Goal: Task Accomplishment & Management: Manage account settings

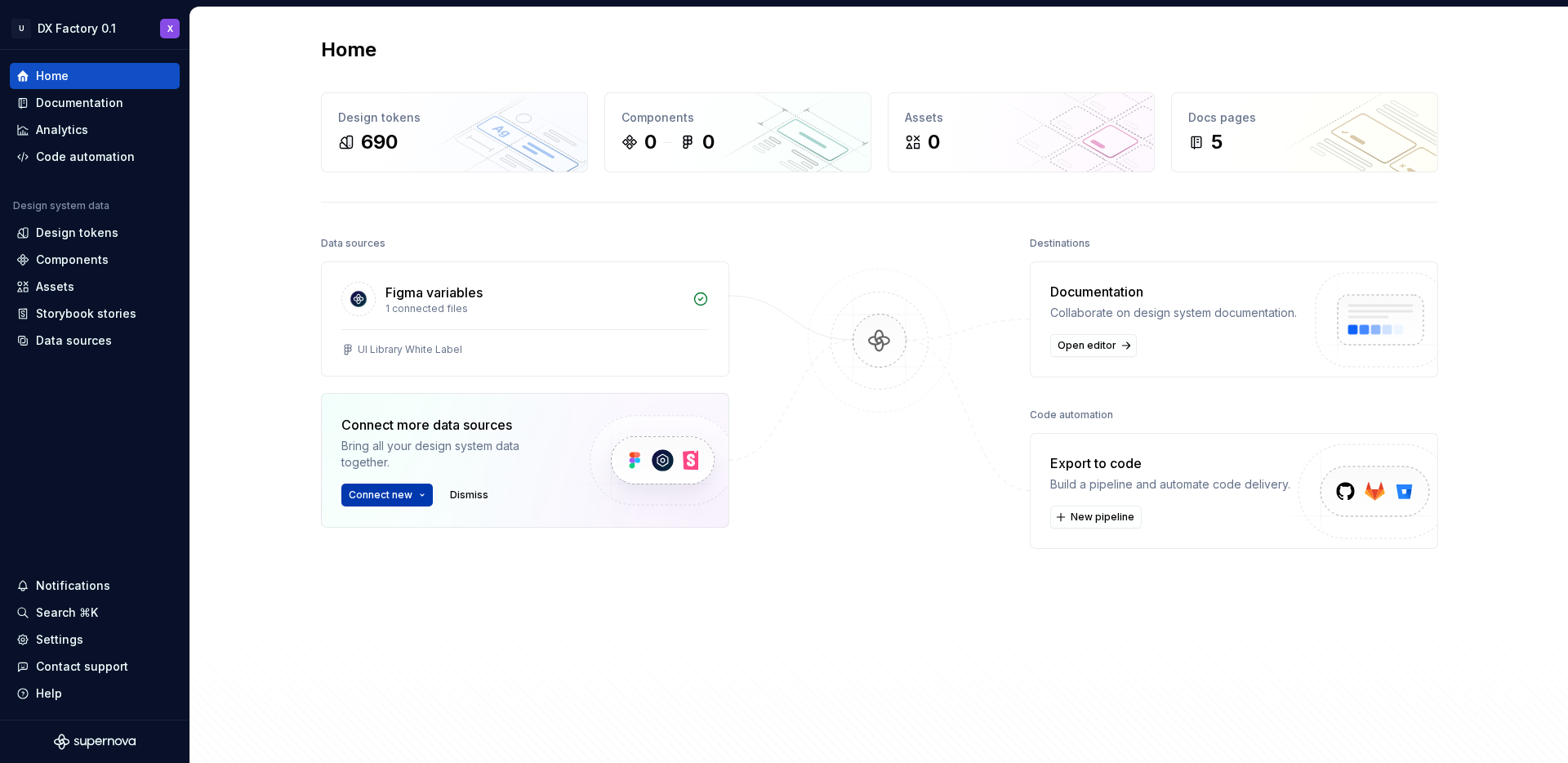
click at [393, 497] on span "Connect new" at bounding box center [380, 494] width 63 height 13
click at [399, 540] on p "Import styles, components and icons." at bounding box center [458, 544] width 182 height 13
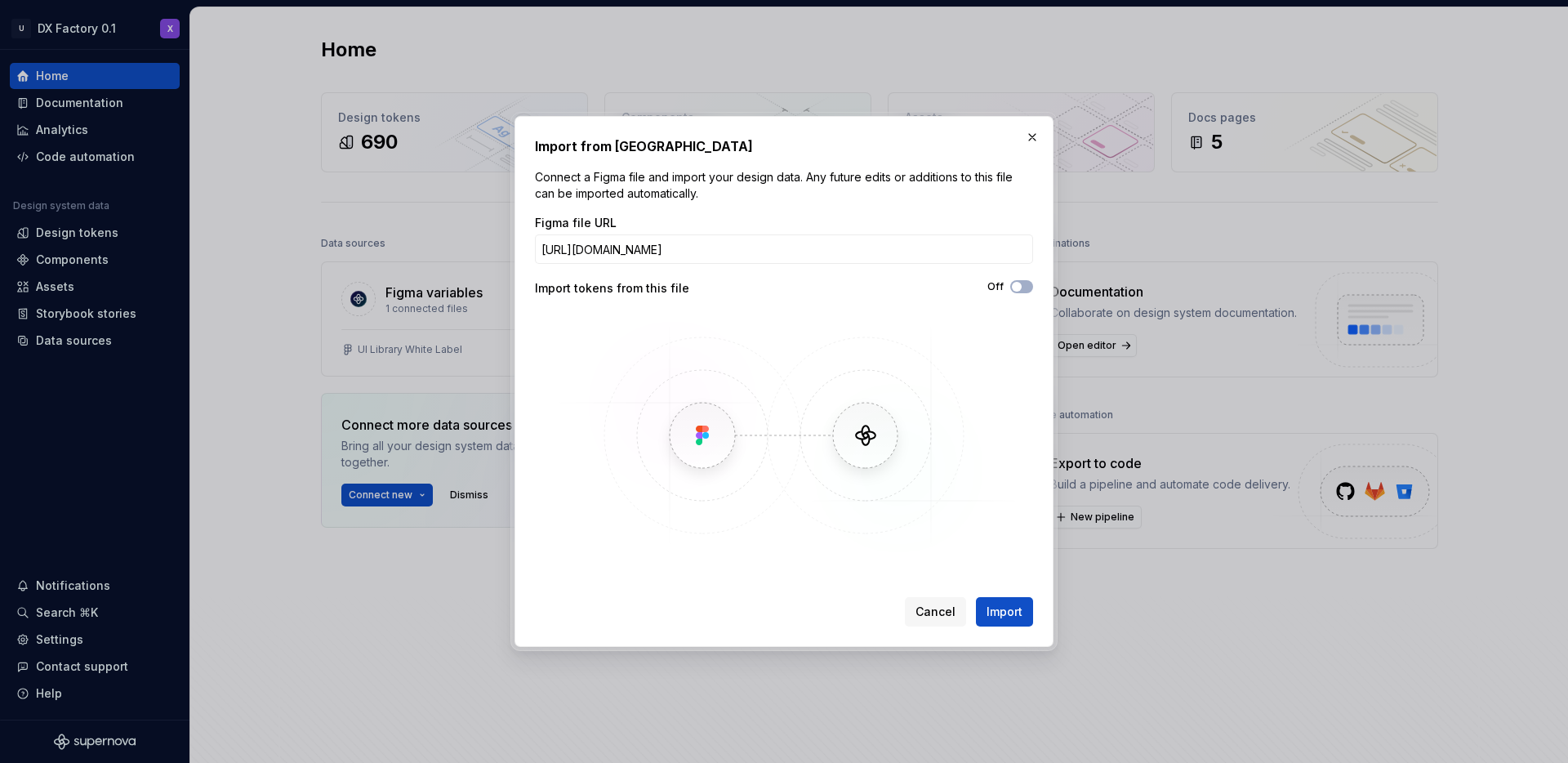
scroll to position [0, 262]
type input "[URL][DOMAIN_NAME]"
click at [1021, 286] on span "button" at bounding box center [1016, 286] width 10 height 10
click at [998, 609] on span "Import" at bounding box center [1004, 611] width 36 height 16
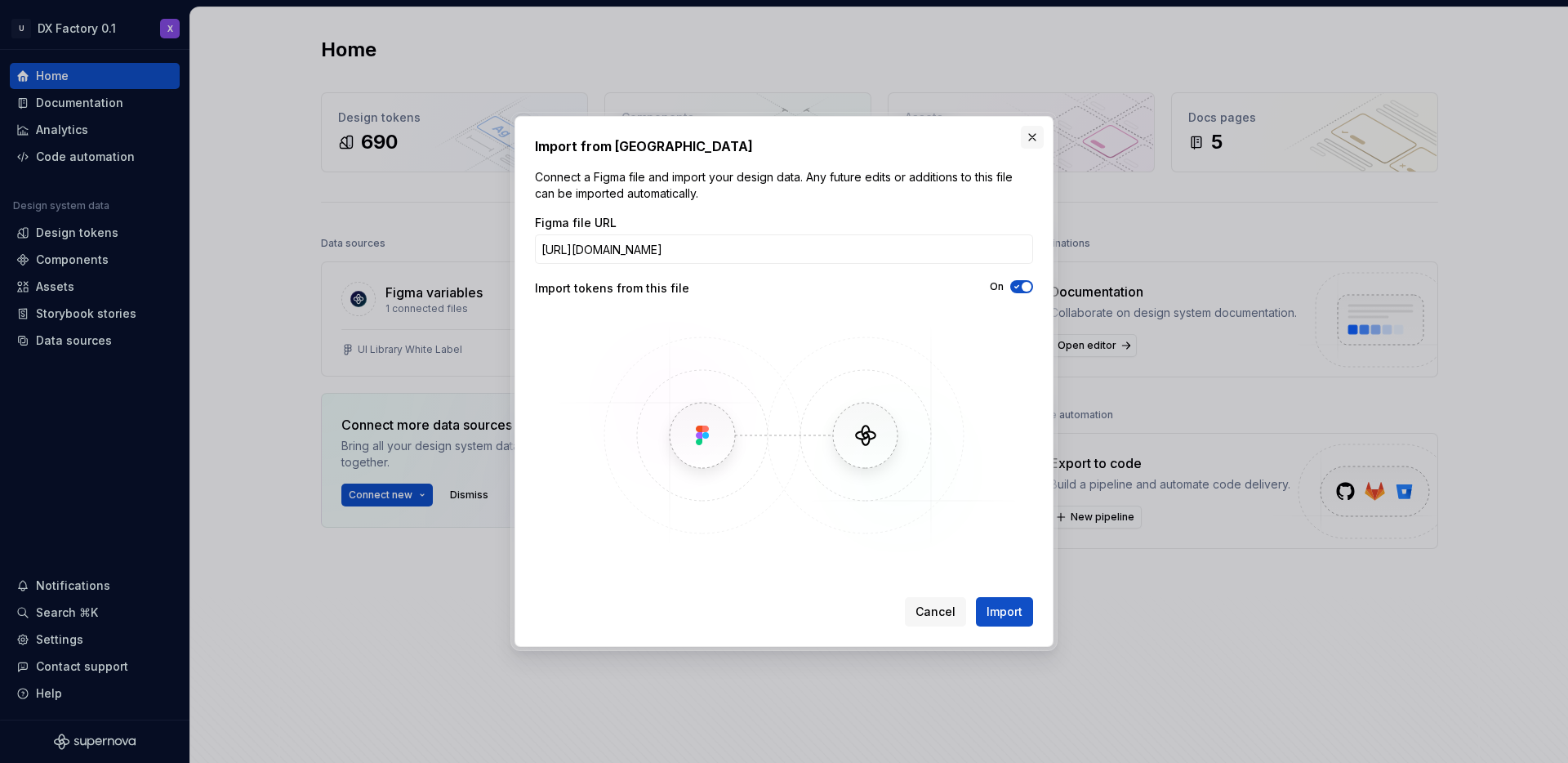
click at [1038, 136] on button "button" at bounding box center [1032, 137] width 23 height 23
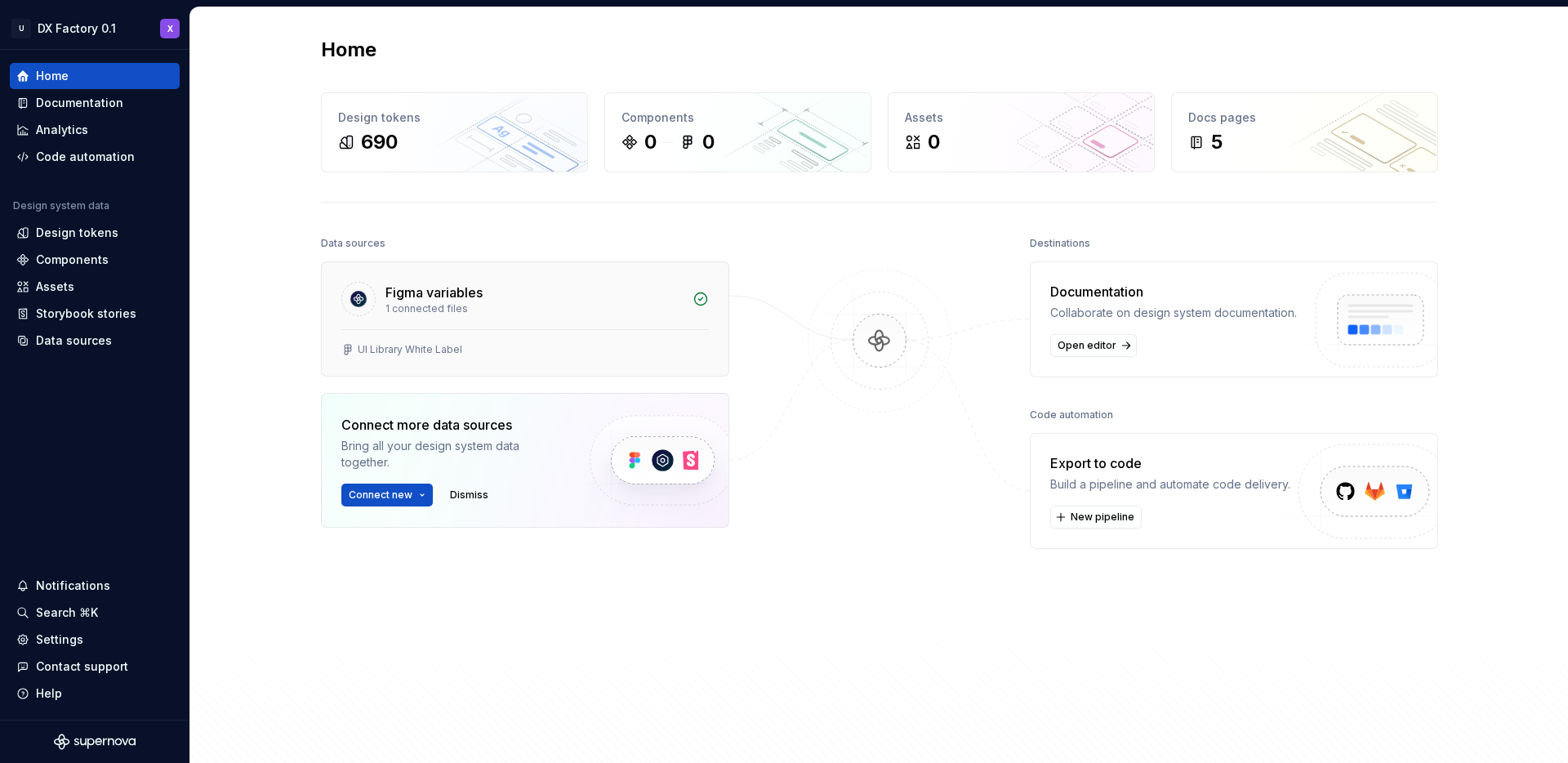
click at [394, 331] on div "UI Library White Label" at bounding box center [525, 352] width 406 height 47
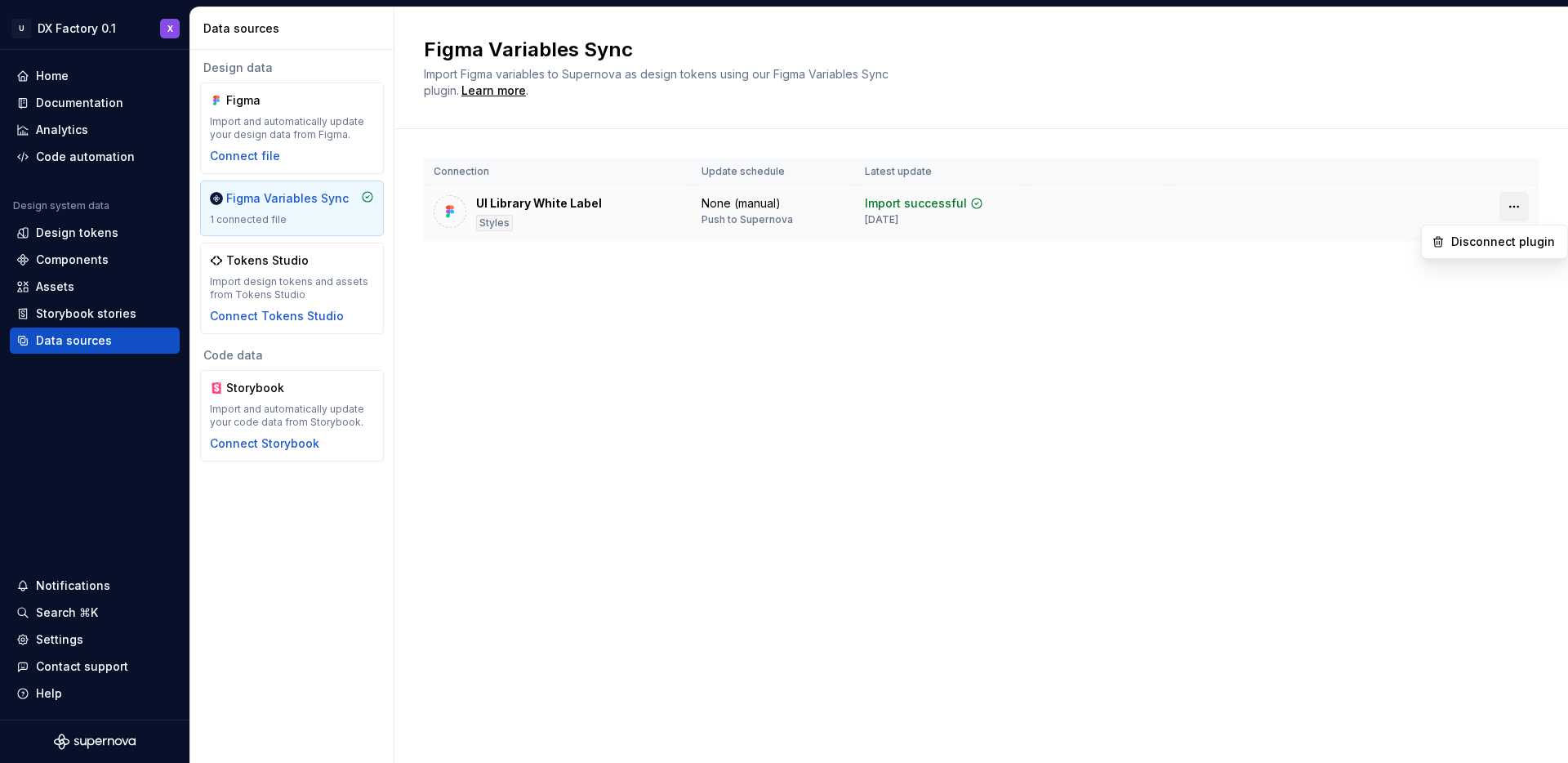
click at [1519, 213] on html "U DX Factory 0.1 X Home Documentation Analytics Code automation Design system d…" at bounding box center [784, 381] width 1568 height 763
click at [1514, 254] on div "Disconnect plugin" at bounding box center [1494, 241] width 139 height 26
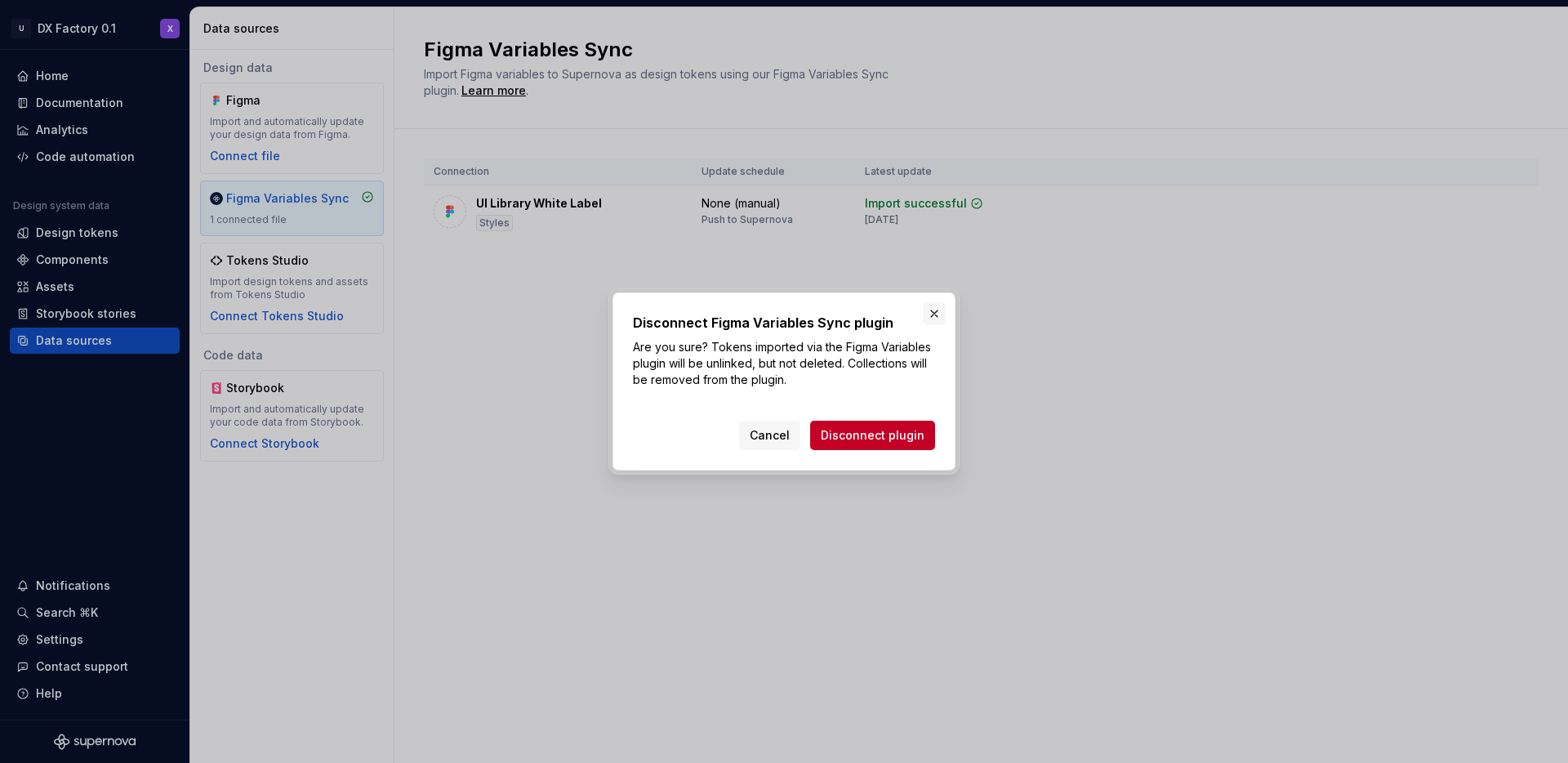
click at [938, 311] on button "button" at bounding box center [934, 313] width 23 height 23
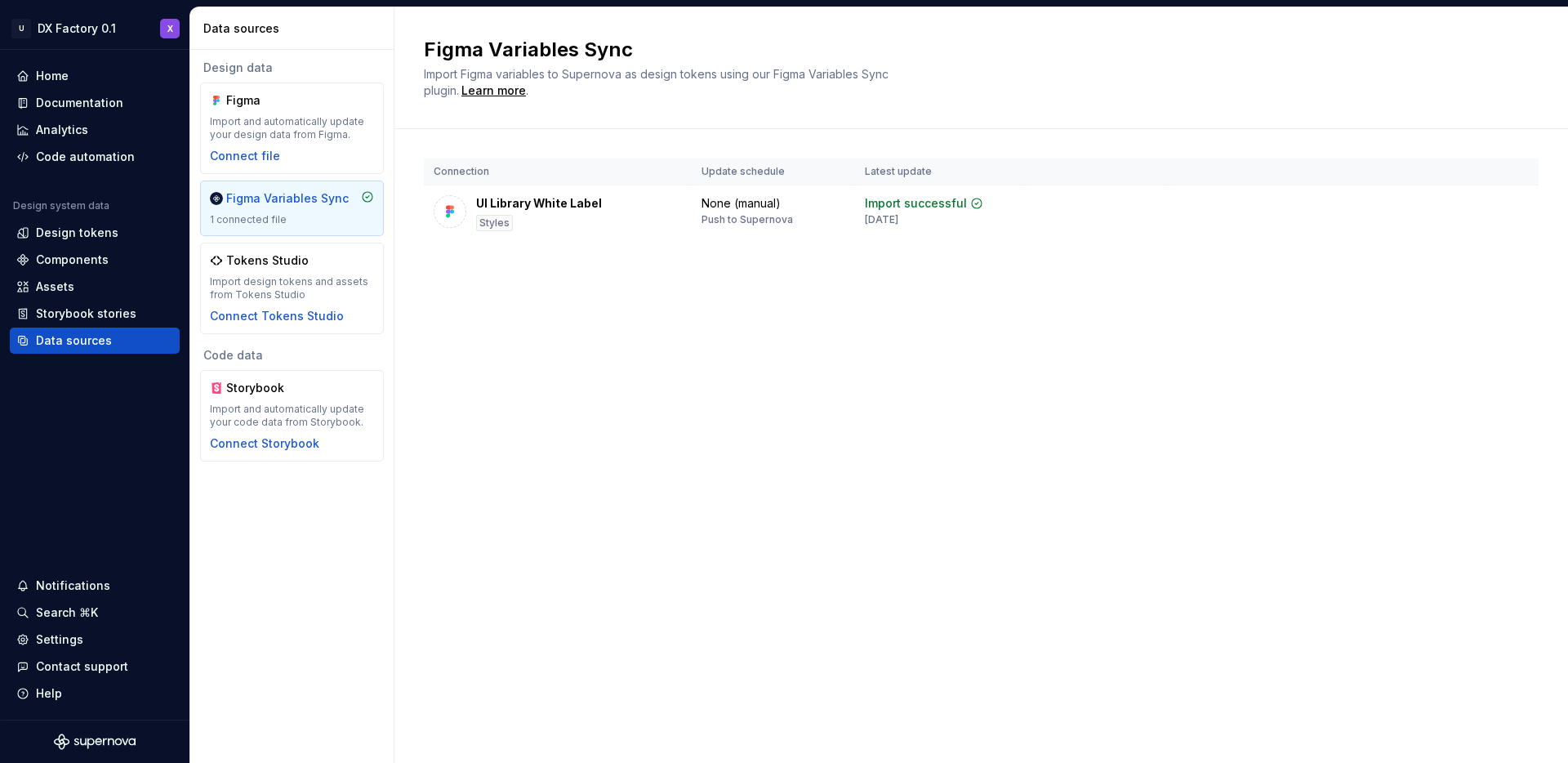
click at [649, 585] on div "Figma Variables Sync Import Figma variables to Supernova as design tokens using…" at bounding box center [981, 385] width 1174 height 755
click at [1509, 206] on html "U DX Factory 0.1 X Home Documentation Analytics Code automation Design system d…" at bounding box center [784, 381] width 1568 height 763
click at [1520, 249] on div "Disconnect plugin" at bounding box center [1504, 241] width 106 height 16
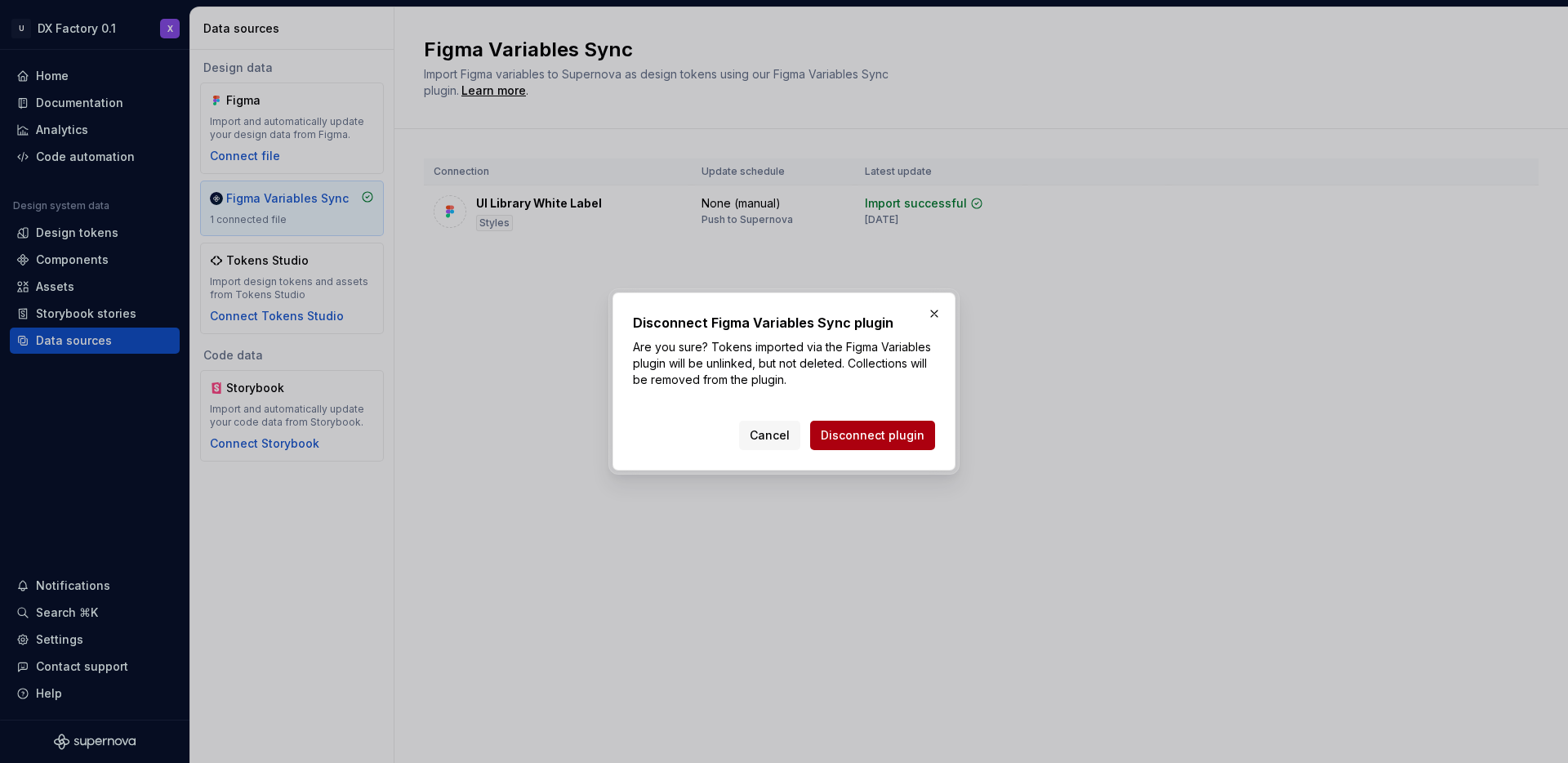
click at [881, 434] on span "Disconnect plugin" at bounding box center [872, 435] width 103 height 16
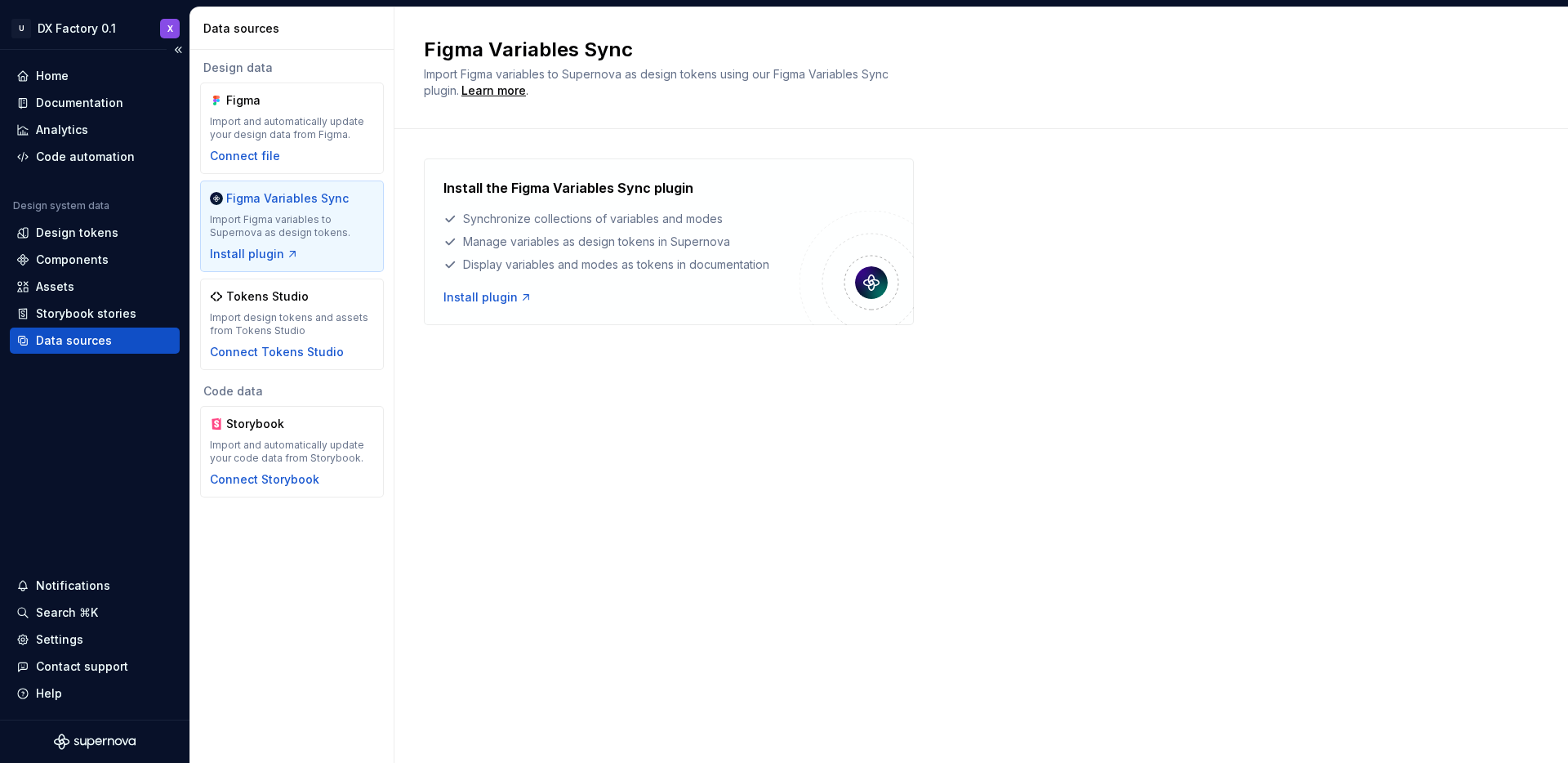
click at [67, 61] on div "Home Documentation Analytics Code automation Design system data Design tokens C…" at bounding box center [95, 384] width 189 height 669
click at [65, 74] on div "Home" at bounding box center [52, 76] width 33 height 16
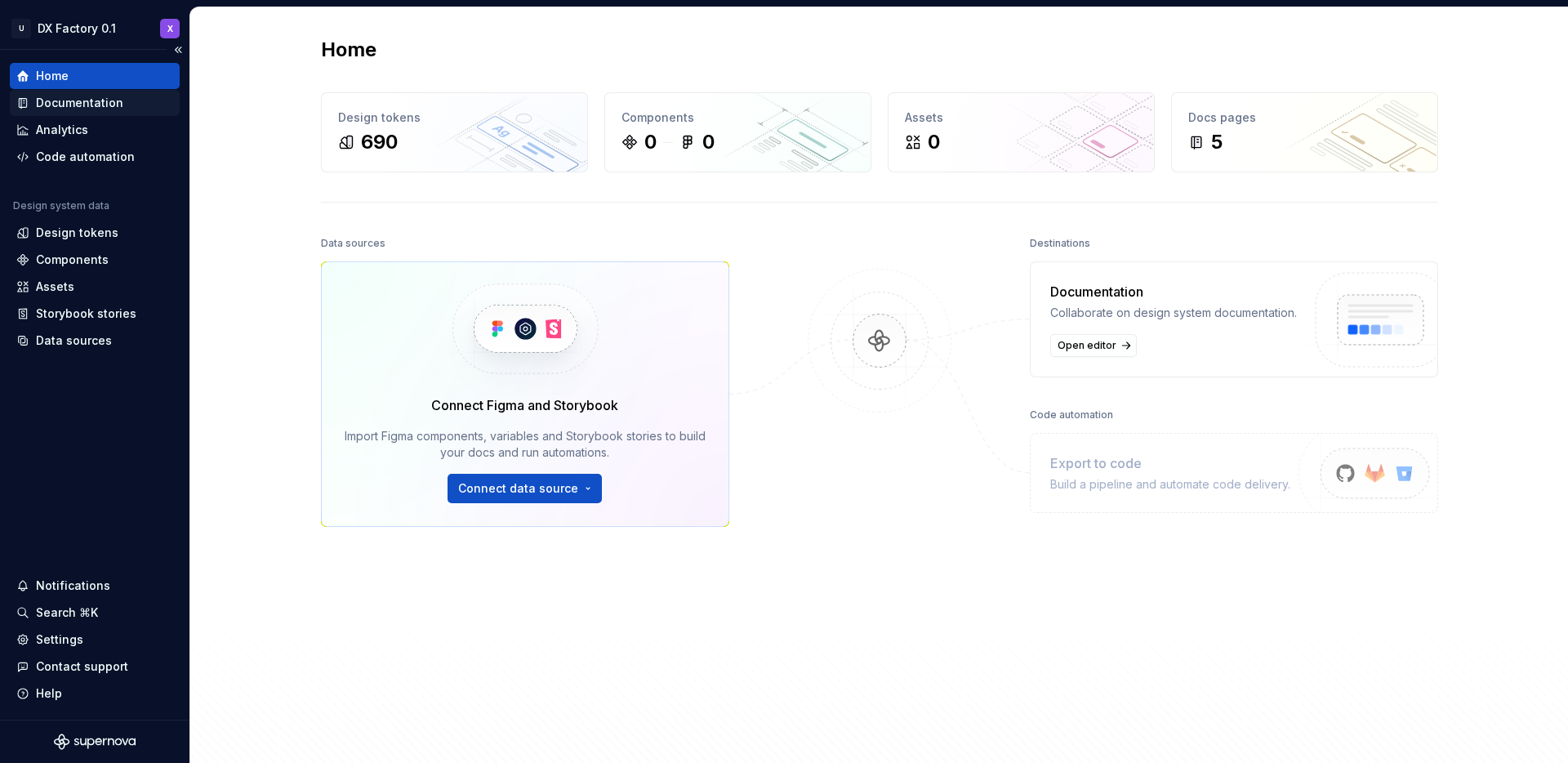
click at [96, 99] on div "Documentation" at bounding box center [79, 102] width 88 height 16
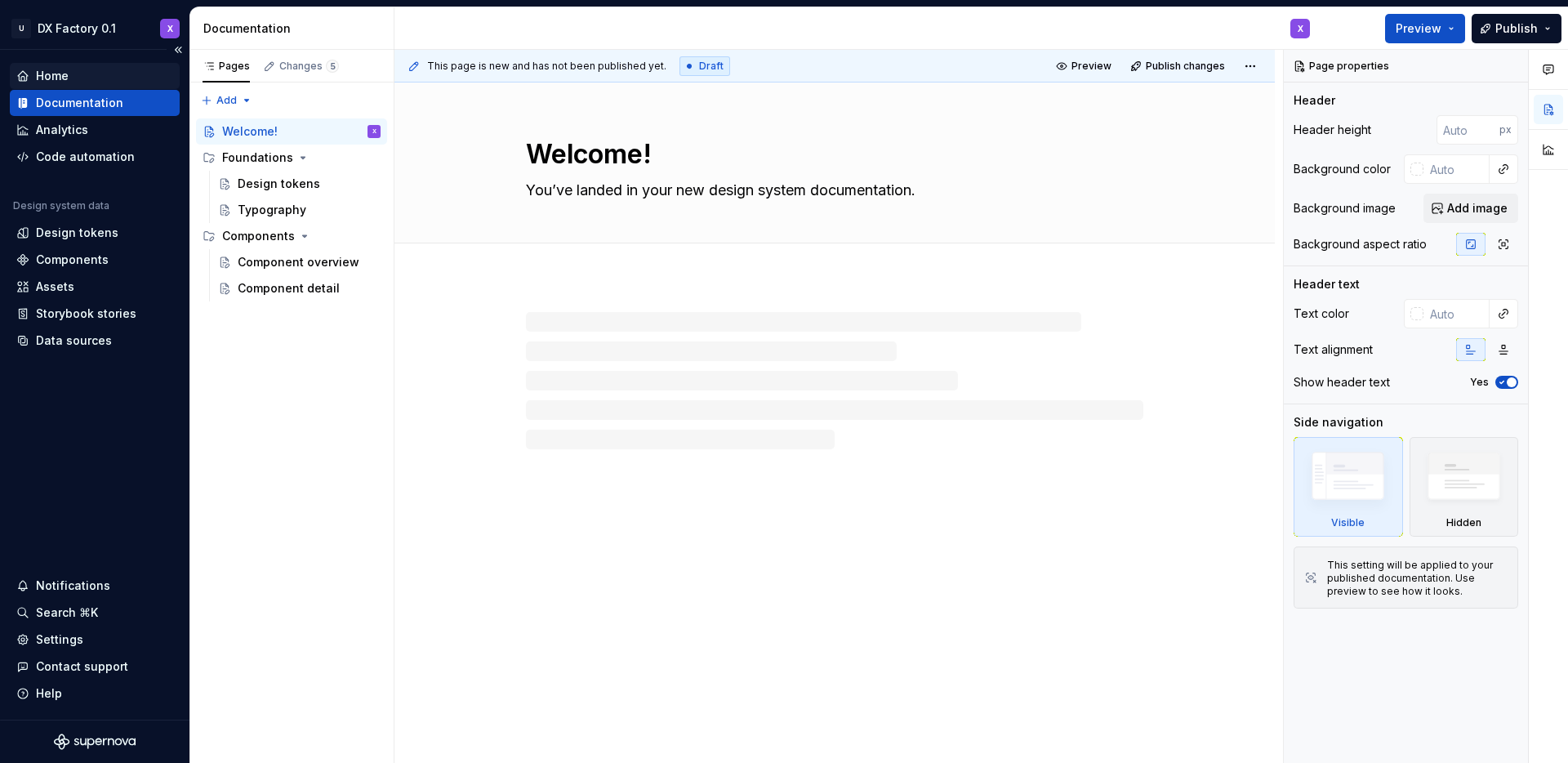
click at [96, 78] on div "Home" at bounding box center [95, 76] width 157 height 16
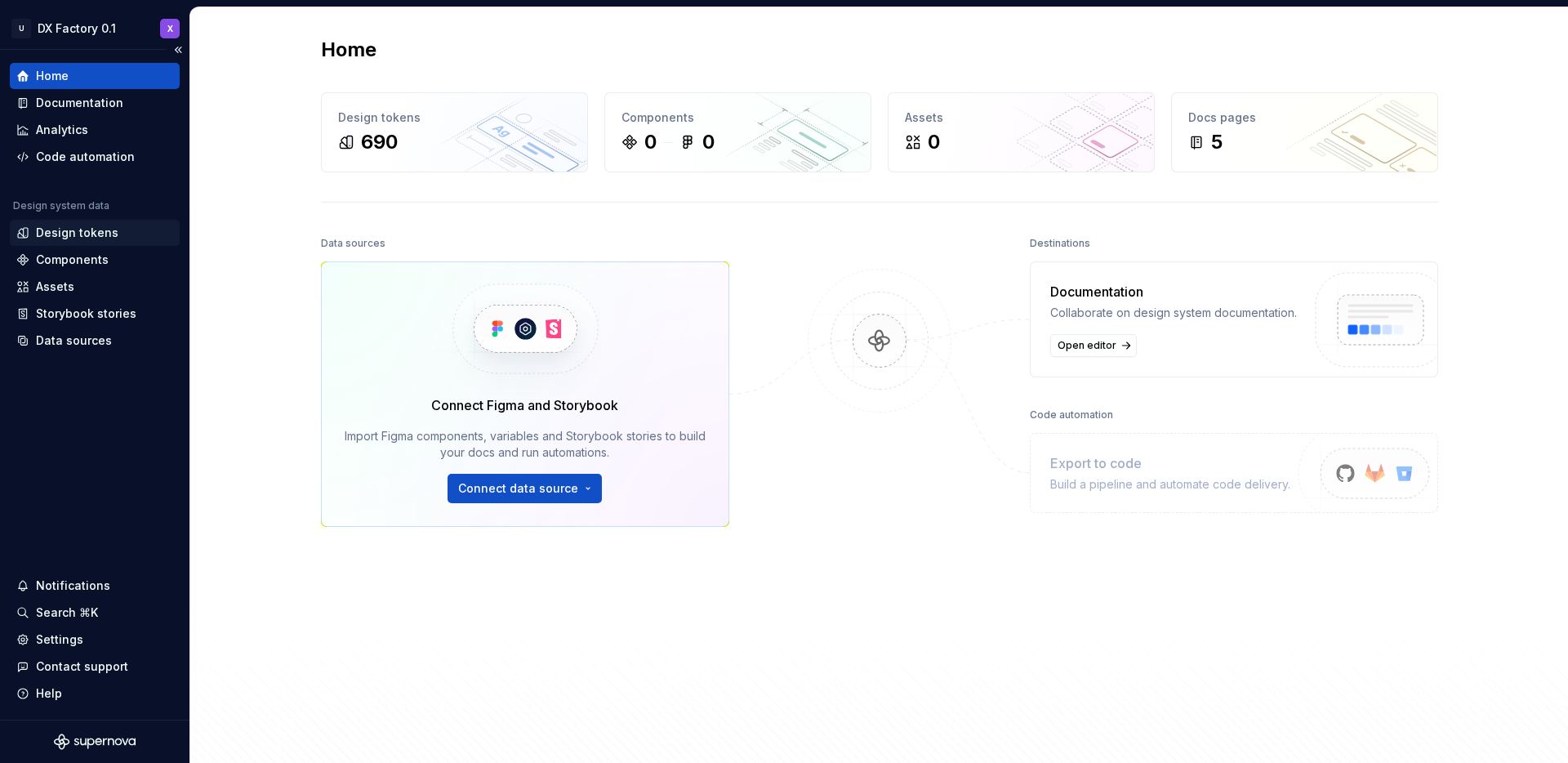
click at [74, 234] on div "Design tokens" at bounding box center [76, 233] width 82 height 16
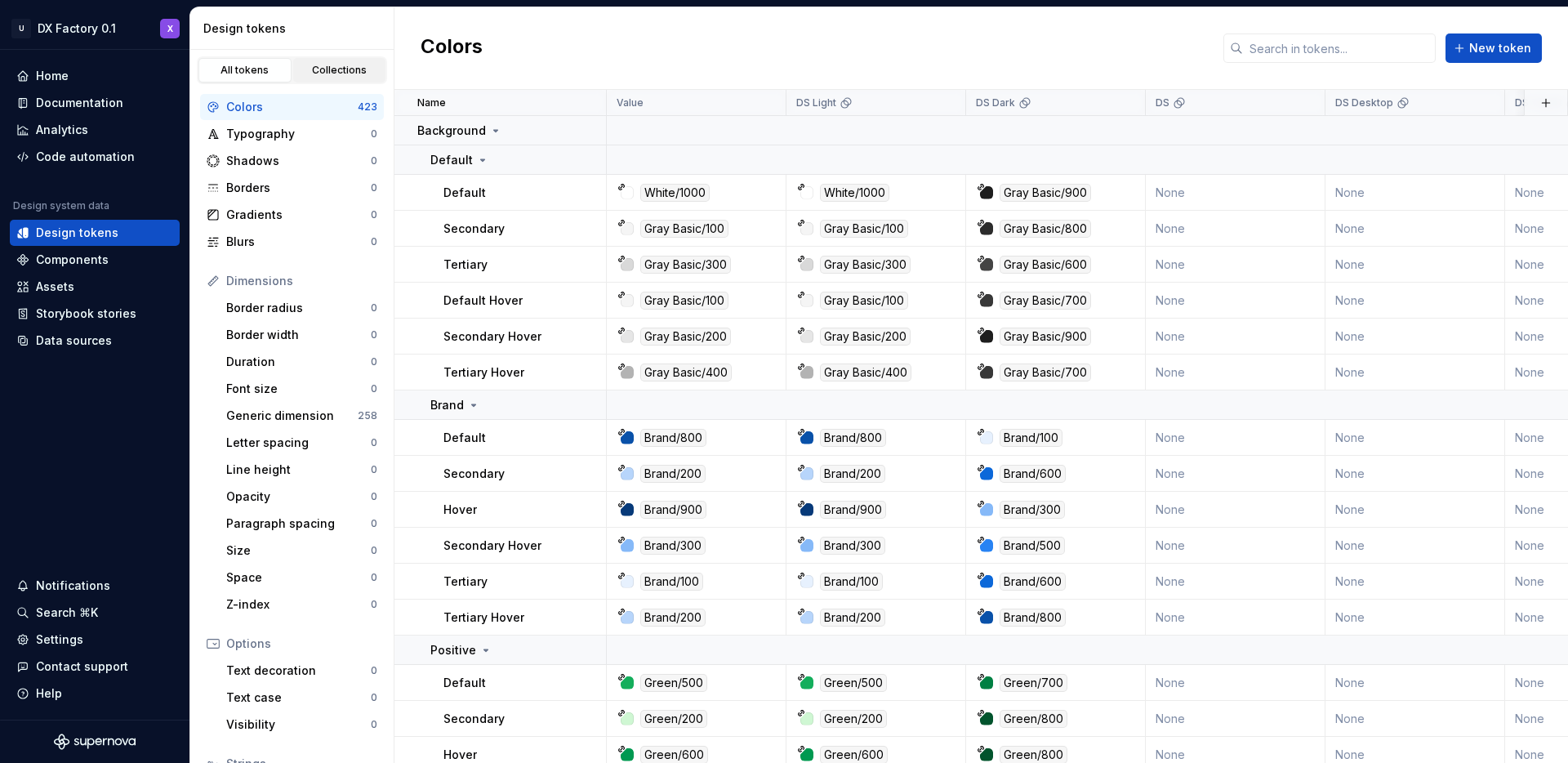
click at [342, 61] on link "Collections" at bounding box center [339, 70] width 93 height 24
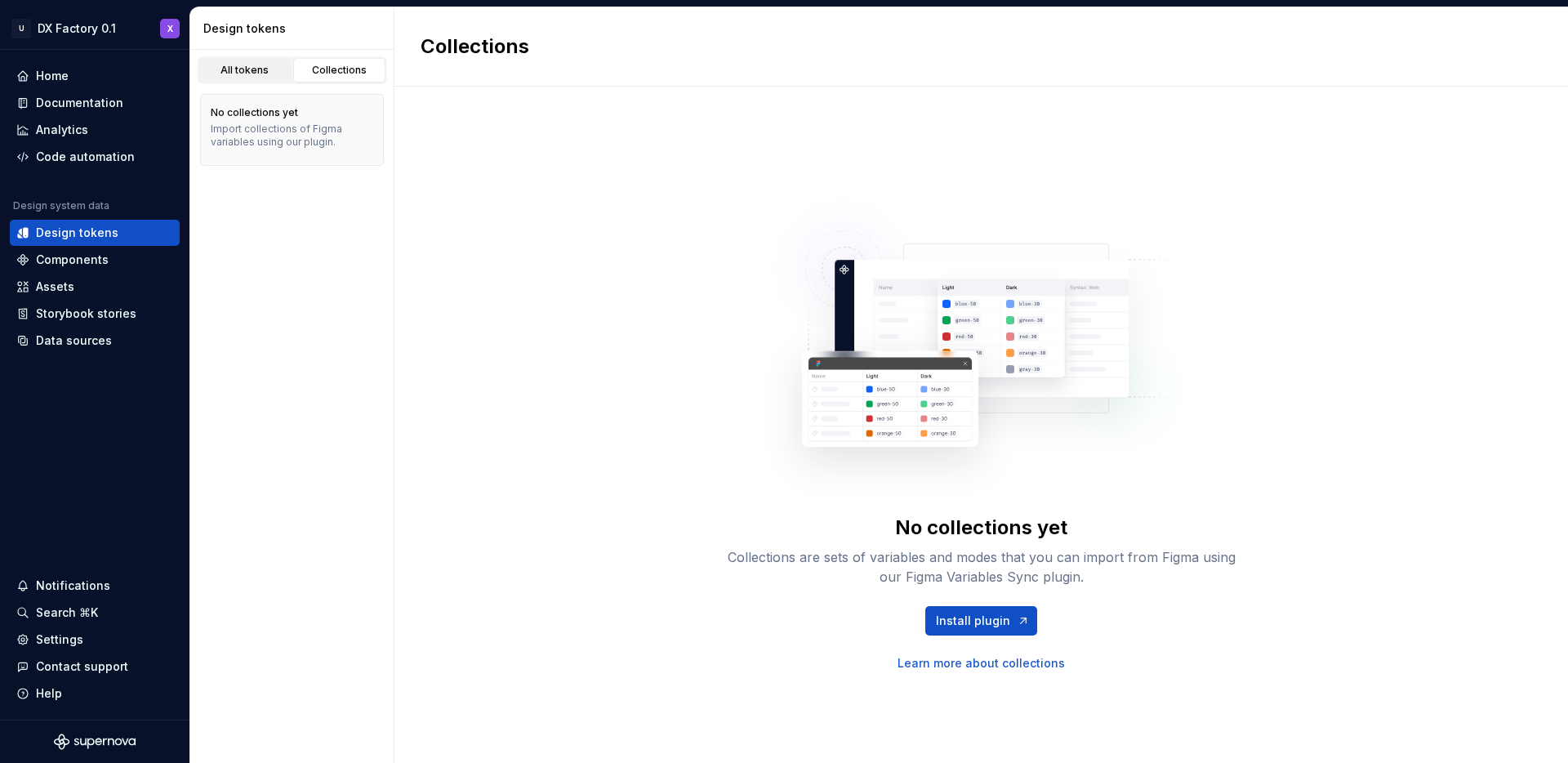
click at [240, 73] on div "All tokens" at bounding box center [245, 69] width 82 height 13
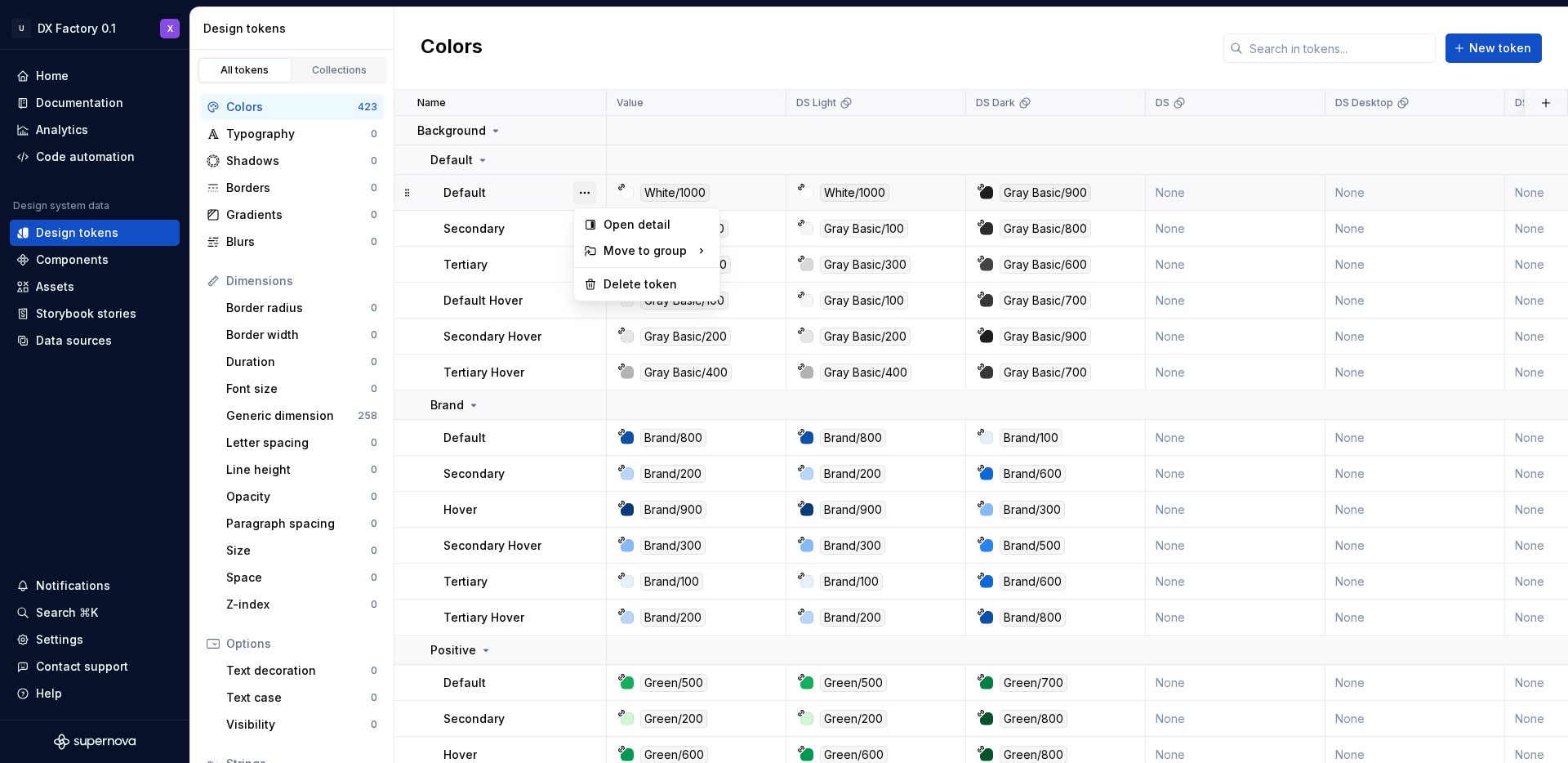
click at [581, 188] on button "button" at bounding box center [584, 193] width 23 height 23
click at [584, 190] on button "button" at bounding box center [584, 193] width 23 height 23
click at [537, 207] on td "Default" at bounding box center [500, 192] width 213 height 36
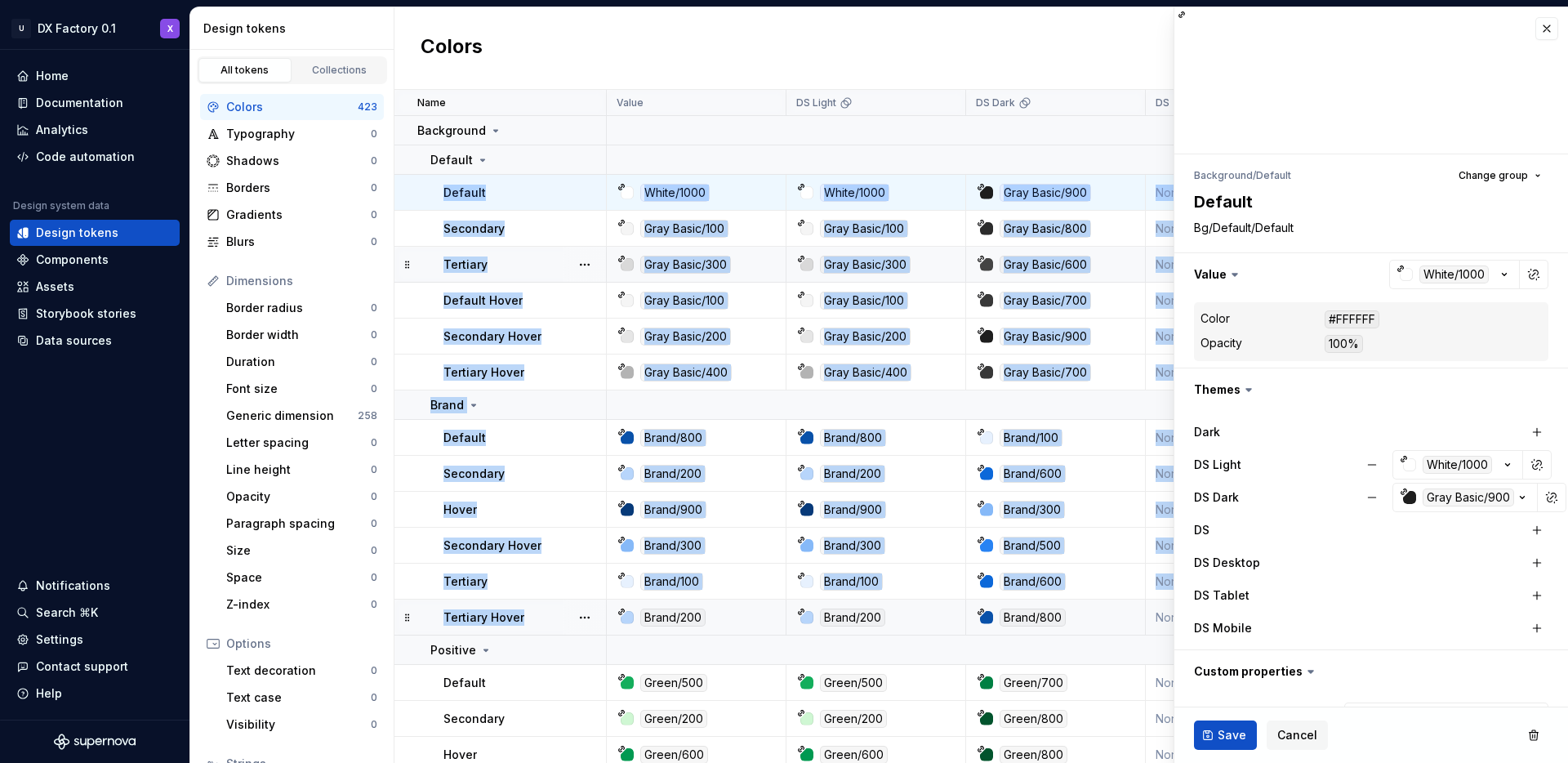
click at [561, 614] on div "Tertiary Hover" at bounding box center [524, 617] width 161 height 16
type textarea "*"
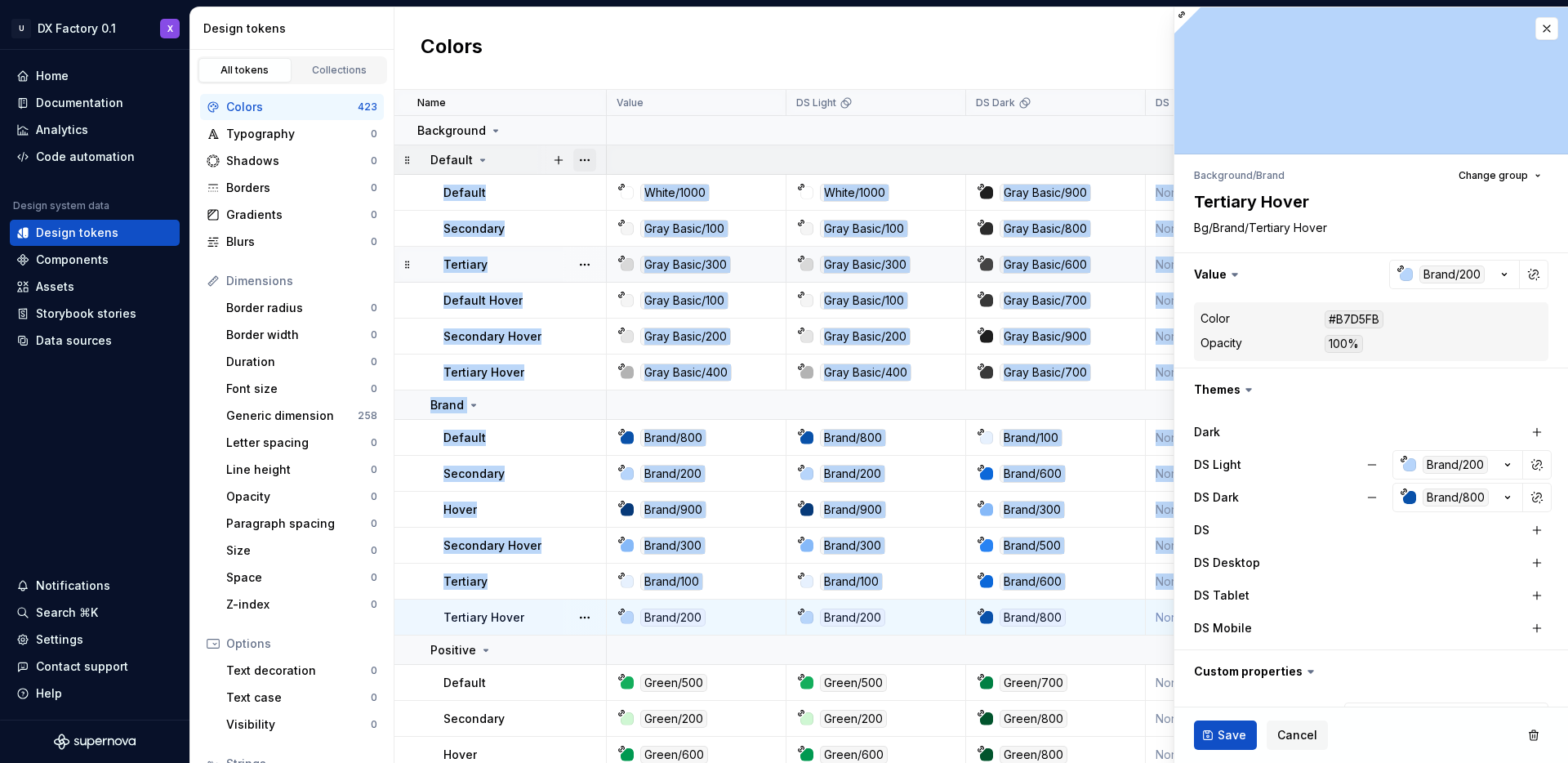
click at [583, 168] on button "button" at bounding box center [584, 160] width 23 height 23
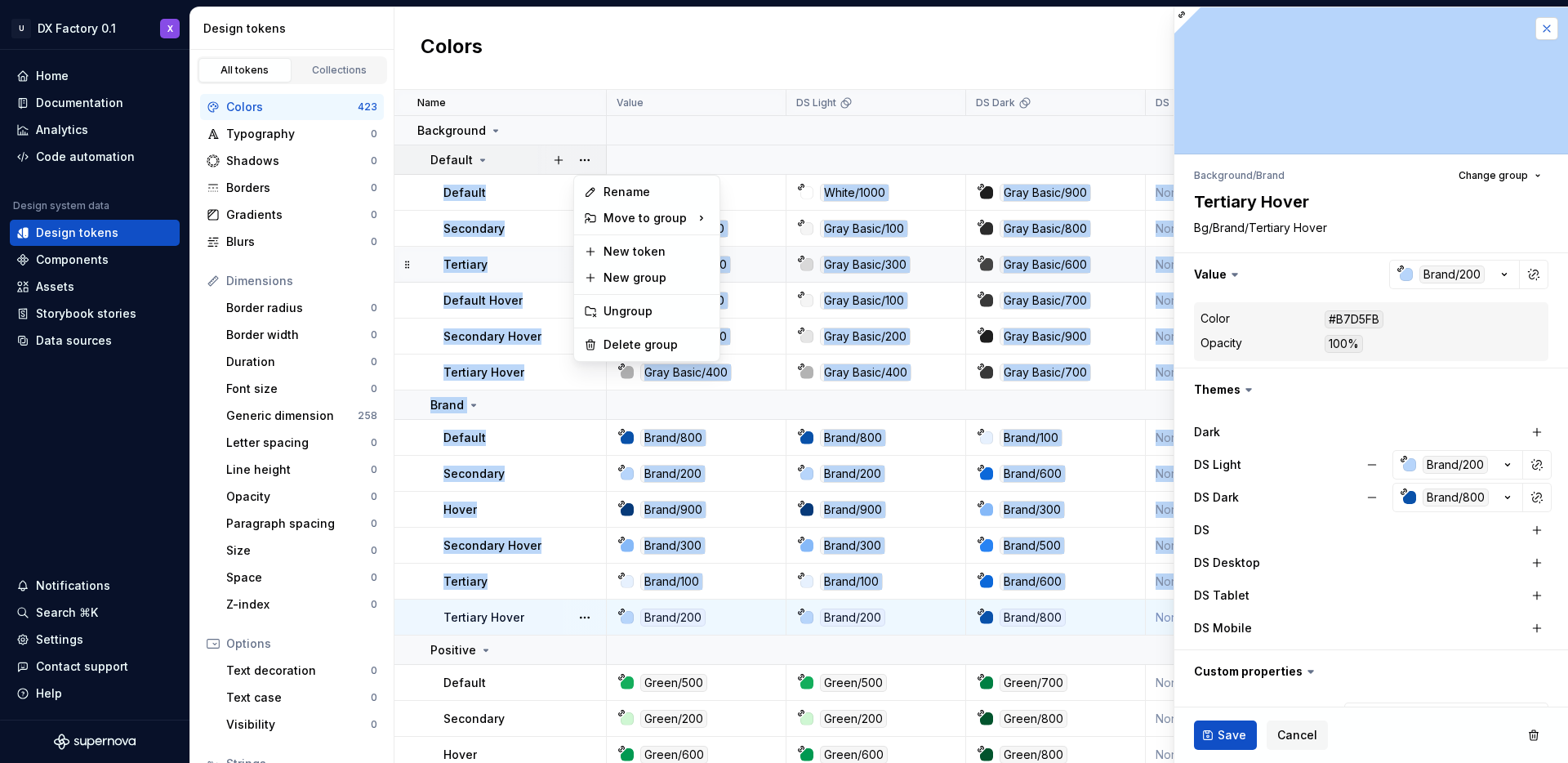
click at [1526, 30] on html "U DX Factory 0.1 X Home Documentation Analytics Code automation Design system d…" at bounding box center [784, 381] width 1568 height 763
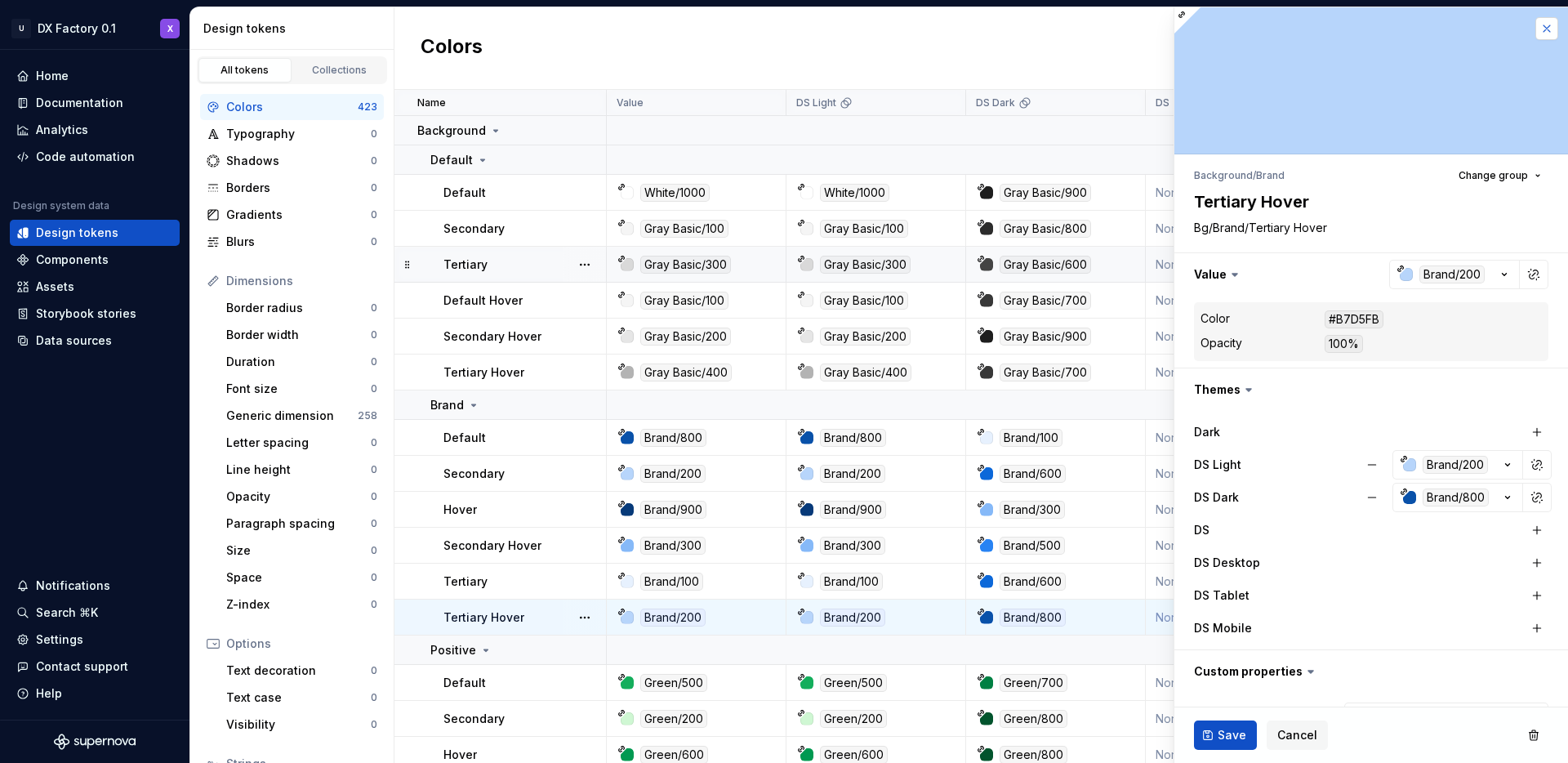
click at [1537, 27] on button "button" at bounding box center [1546, 29] width 23 height 23
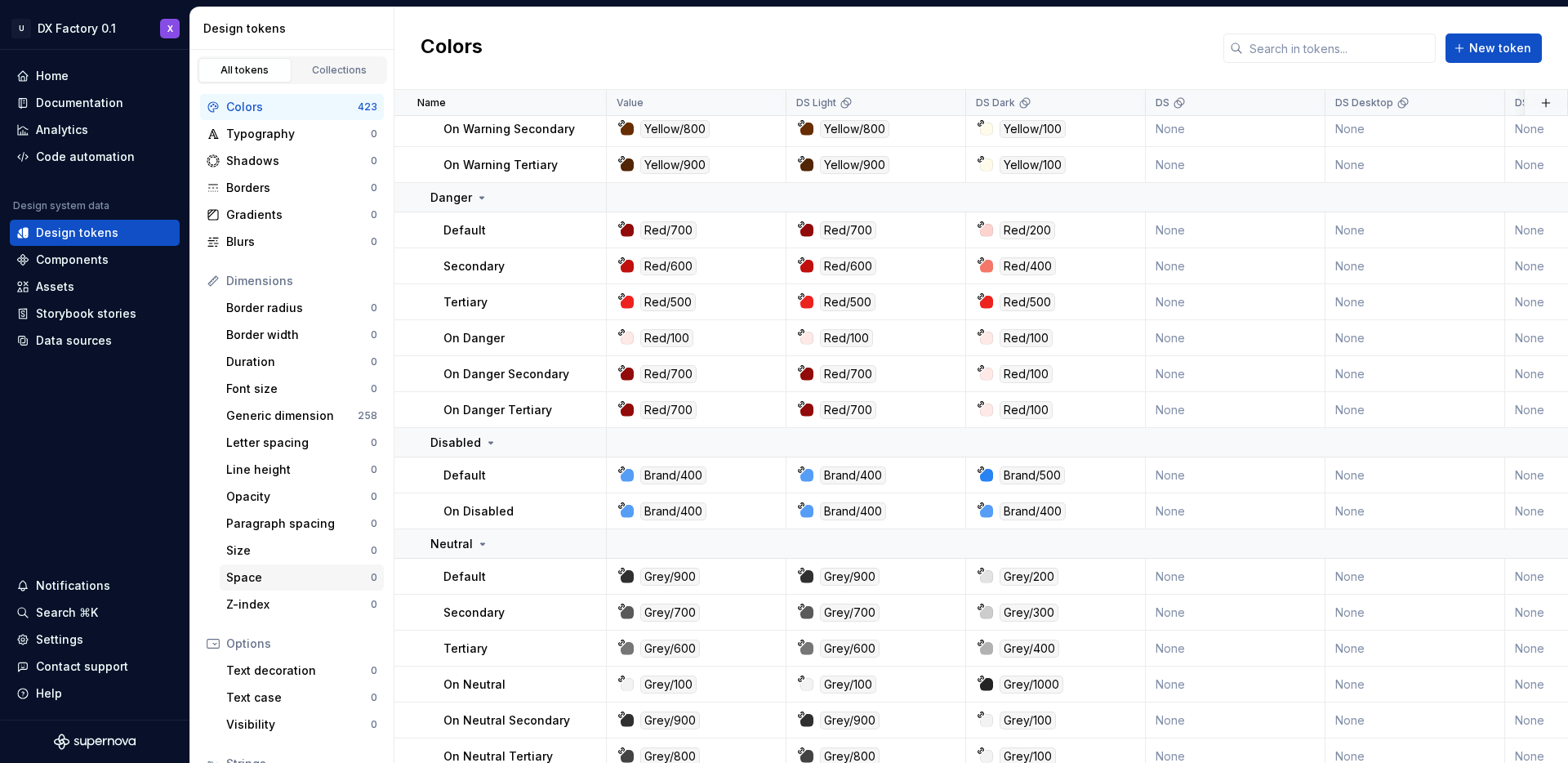
scroll to position [4161, 0]
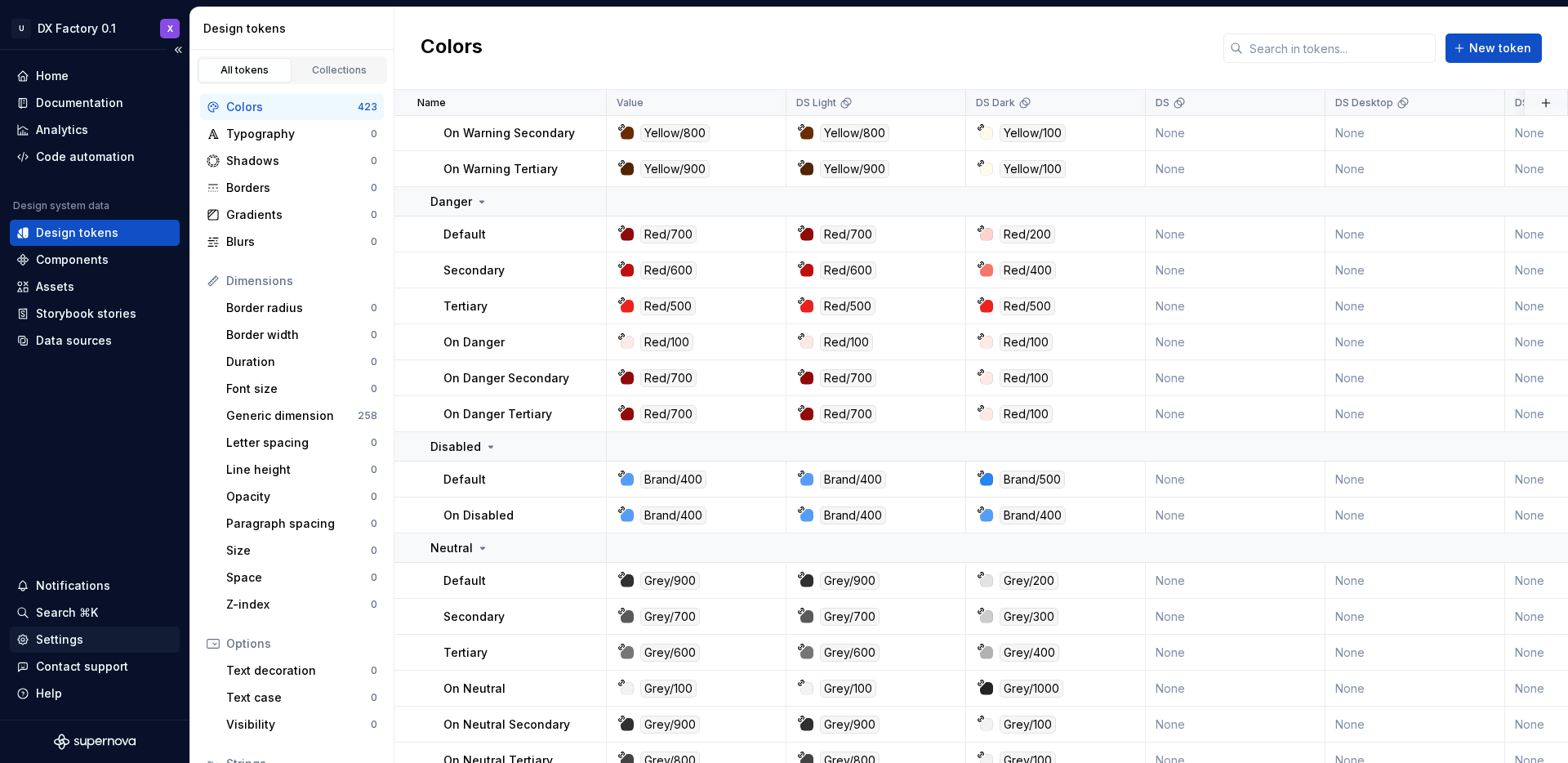
click at [59, 645] on div "Settings" at bounding box center [59, 639] width 48 height 16
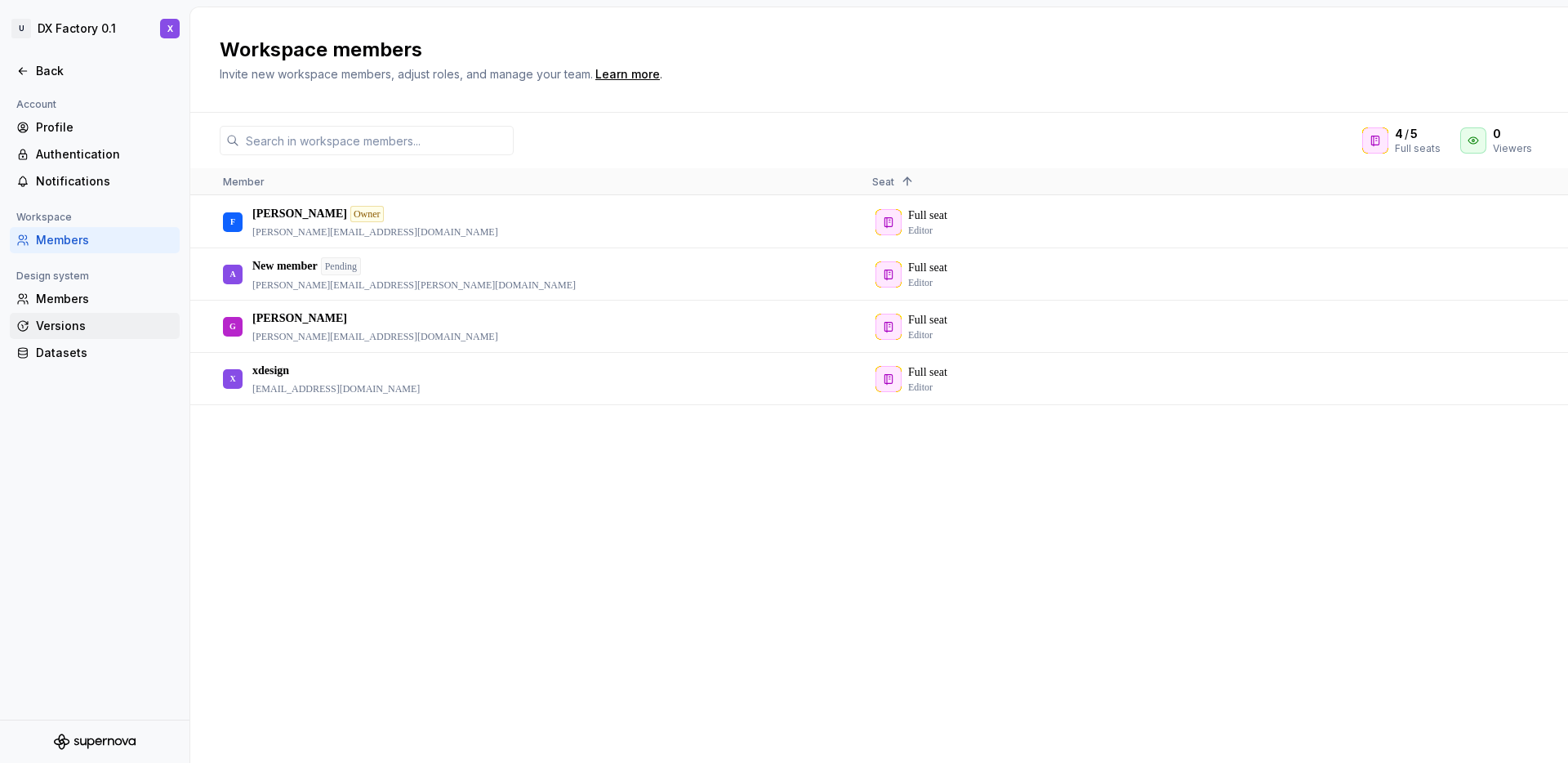
click at [68, 333] on div "Versions" at bounding box center [104, 326] width 137 height 16
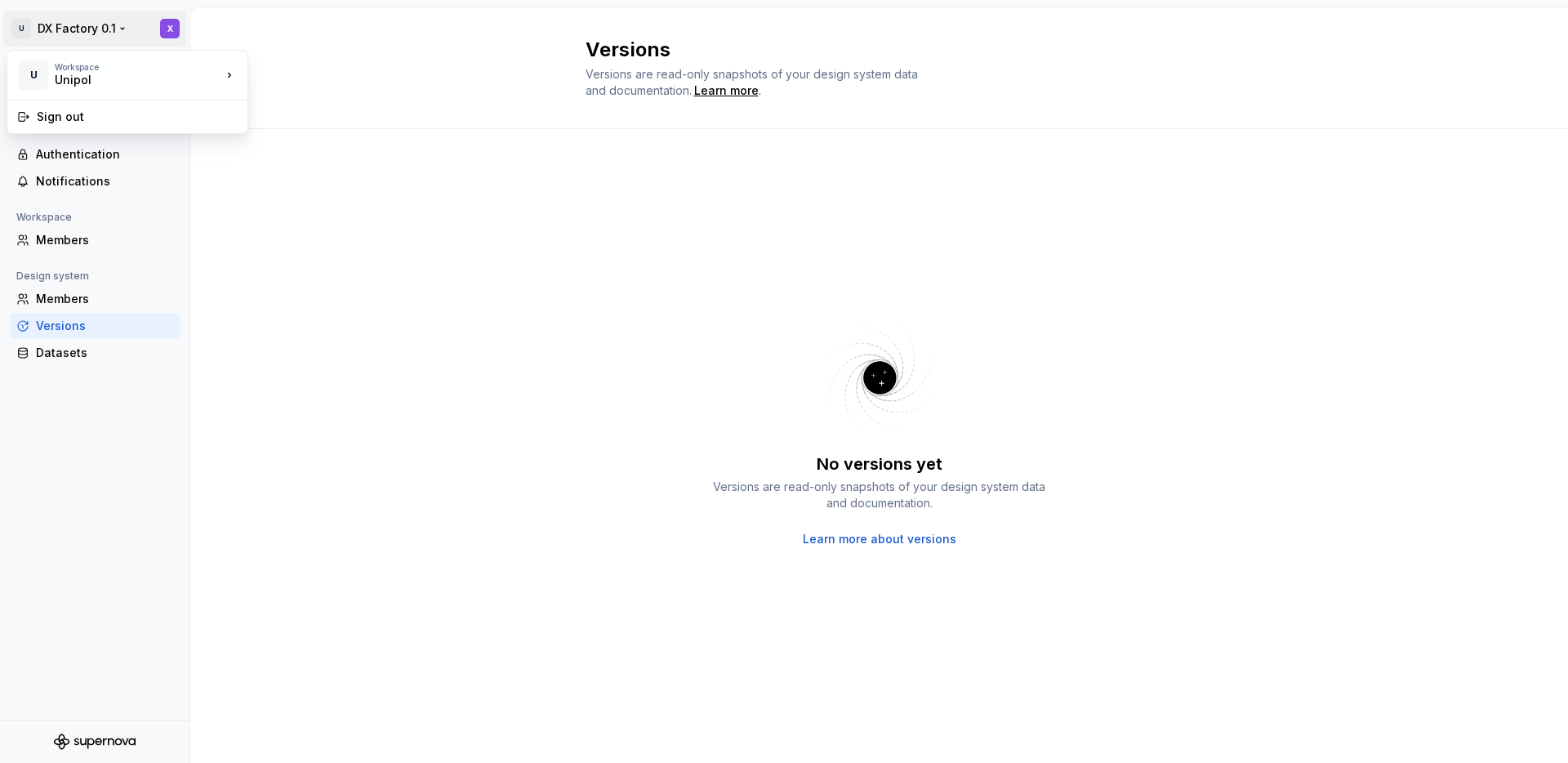
click at [36, 27] on html "U DX Factory 0.1 X Back Account Profile Authentication Notifications Workspace …" at bounding box center [784, 381] width 1568 height 763
click at [74, 295] on html "U DX Factory 0.1 X Back Account Profile Authentication Notifications Workspace …" at bounding box center [784, 381] width 1568 height 763
click at [76, 301] on div "Members" at bounding box center [104, 299] width 137 height 16
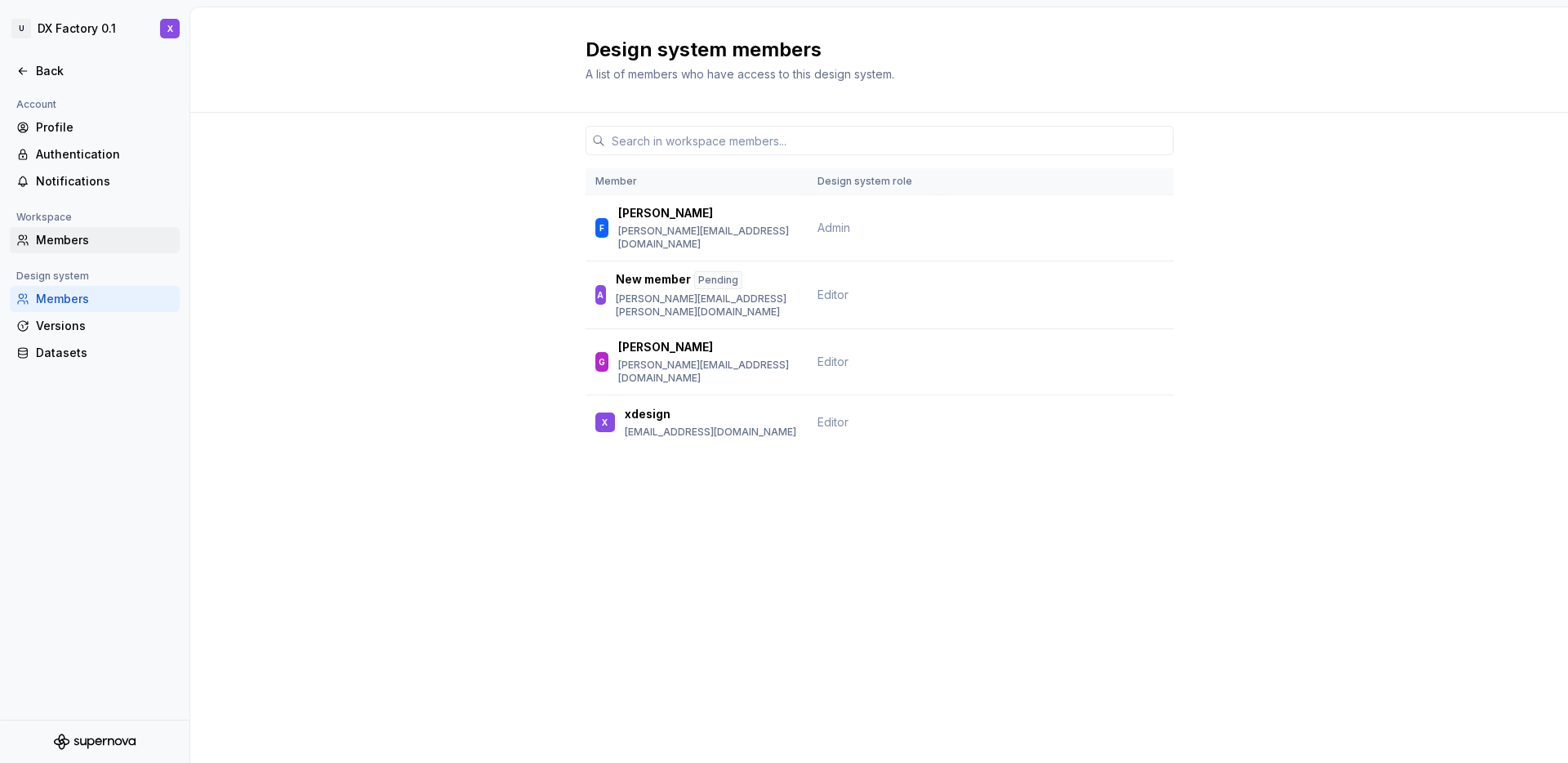
click at [88, 239] on div "Members" at bounding box center [104, 240] width 137 height 16
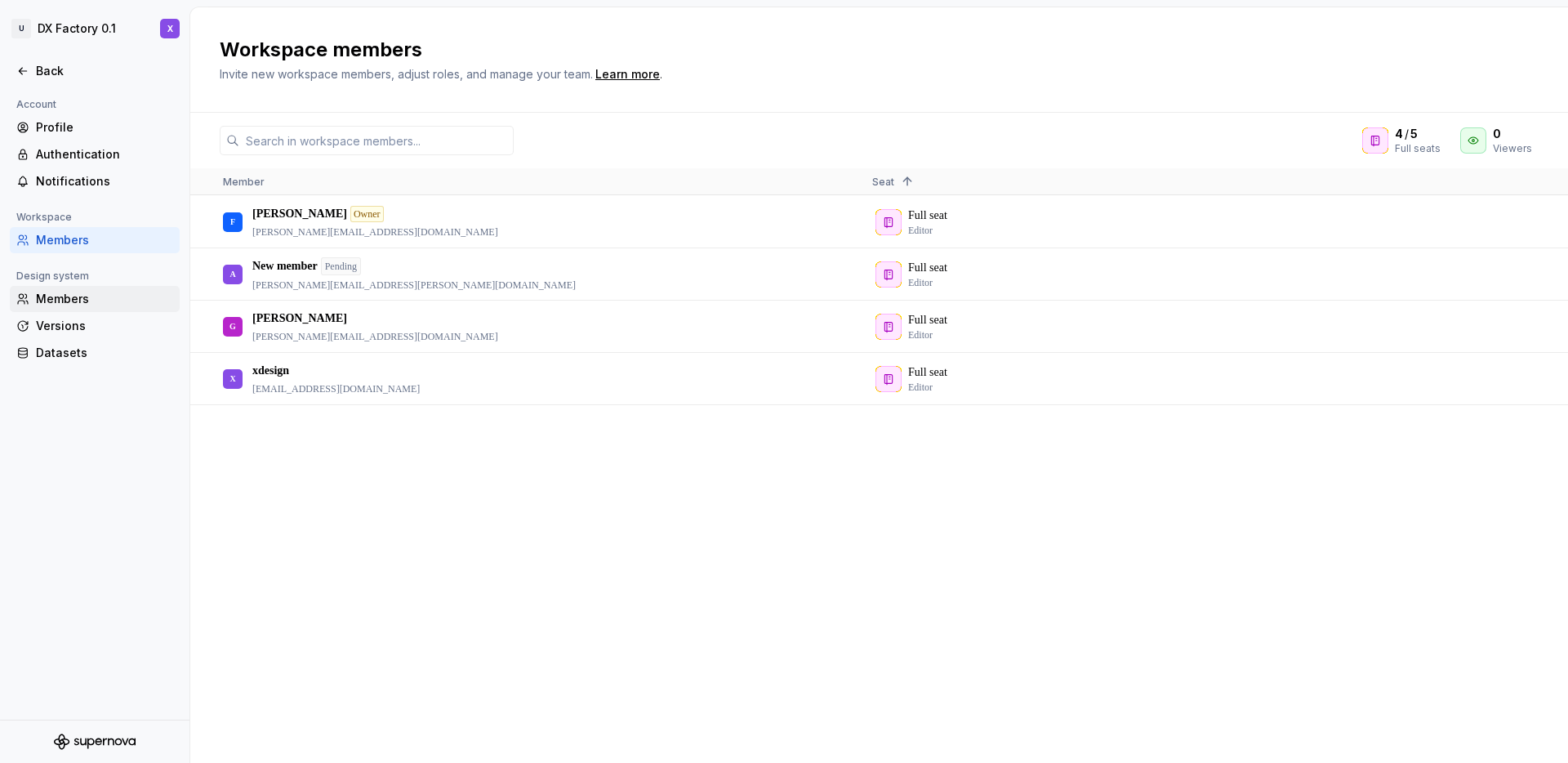
click at [80, 296] on div "Members" at bounding box center [104, 299] width 137 height 16
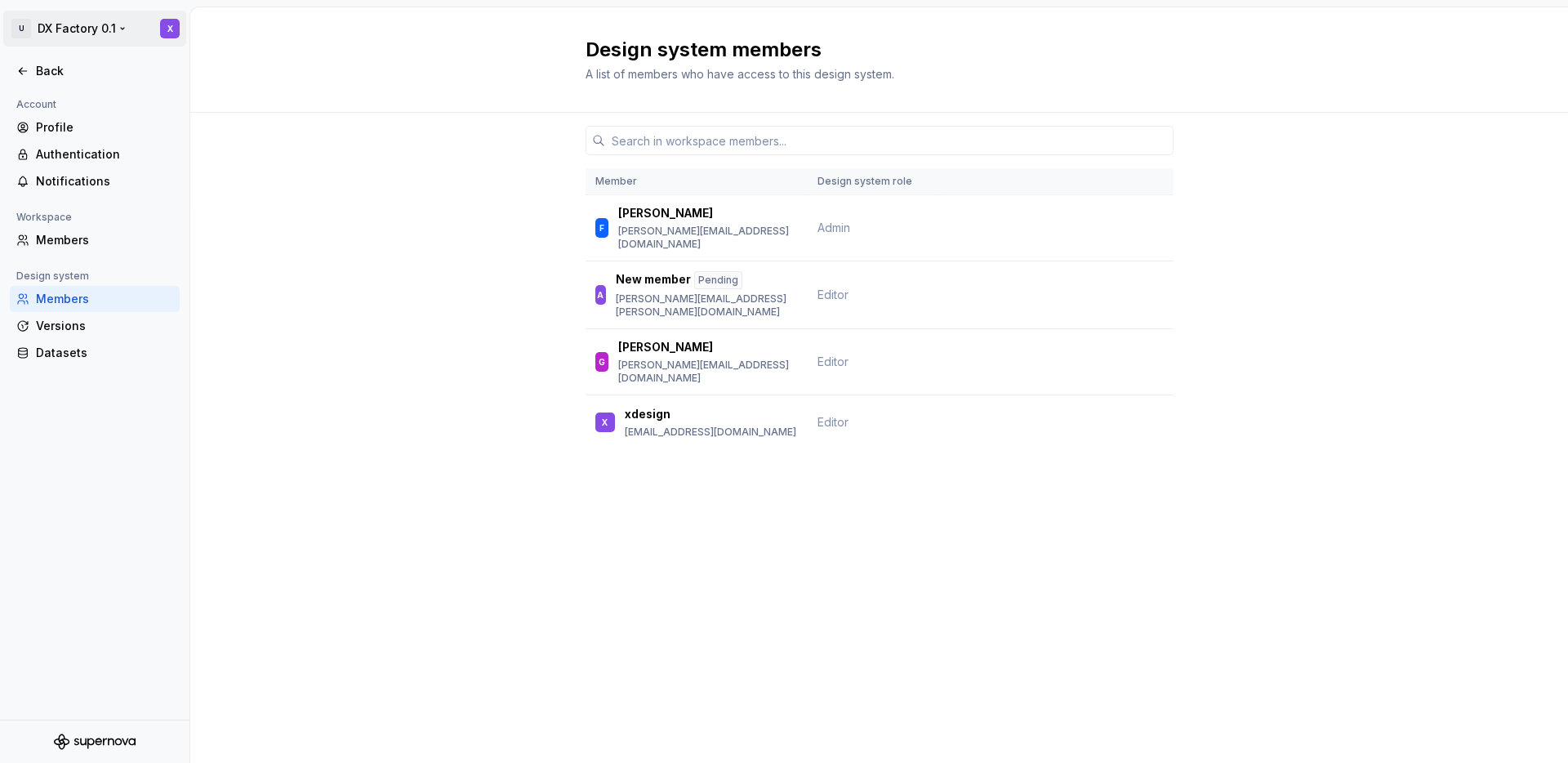
click at [122, 26] on html "U DX Factory 0.1 X Back Account Profile Authentication Notifications Workspace …" at bounding box center [784, 381] width 1568 height 763
click at [302, 101] on div "Unipol Assicurazioni" at bounding box center [333, 98] width 117 height 16
